Goal: Find specific page/section: Find specific page/section

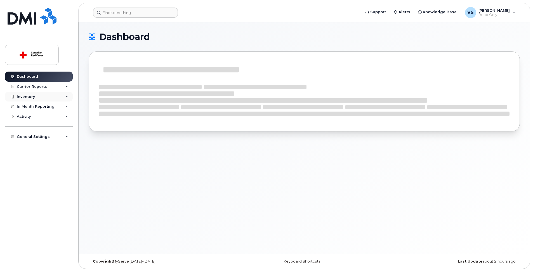
click at [42, 96] on div "Inventory" at bounding box center [39, 97] width 68 height 10
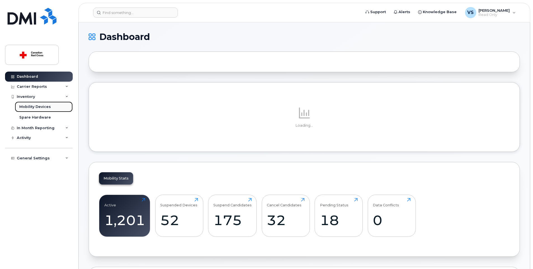
click at [42, 108] on div "Mobility Devices" at bounding box center [35, 106] width 32 height 5
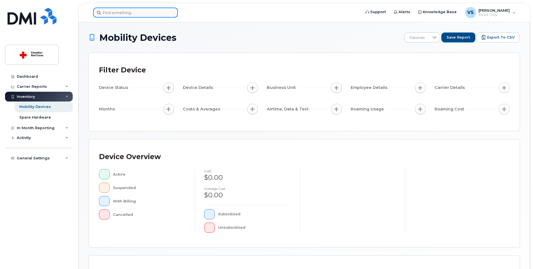
click at [117, 9] on input at bounding box center [135, 13] width 85 height 10
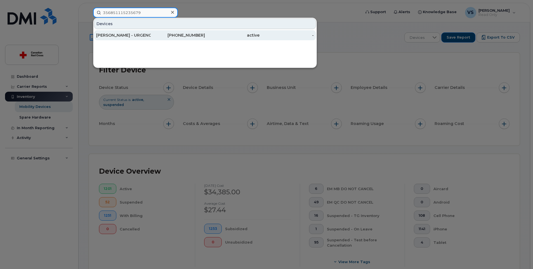
type input "356851115235679"
click at [122, 33] on div "[PERSON_NAME] - URGENCE 3" at bounding box center [123, 35] width 55 height 6
